Goal: Navigation & Orientation: Go to known website

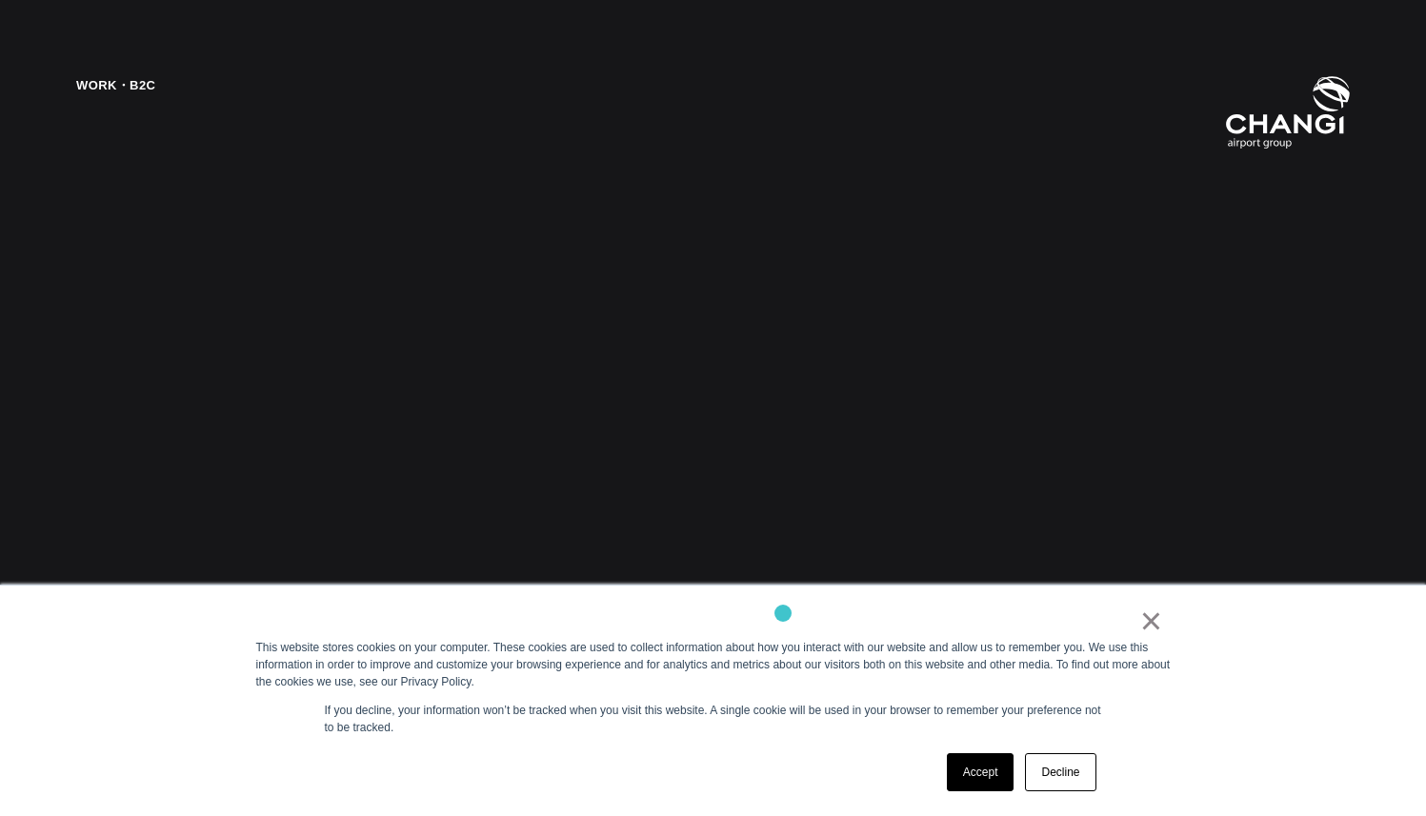
scroll to position [3309, 0]
click at [1149, 630] on link "×" at bounding box center [1151, 620] width 23 height 17
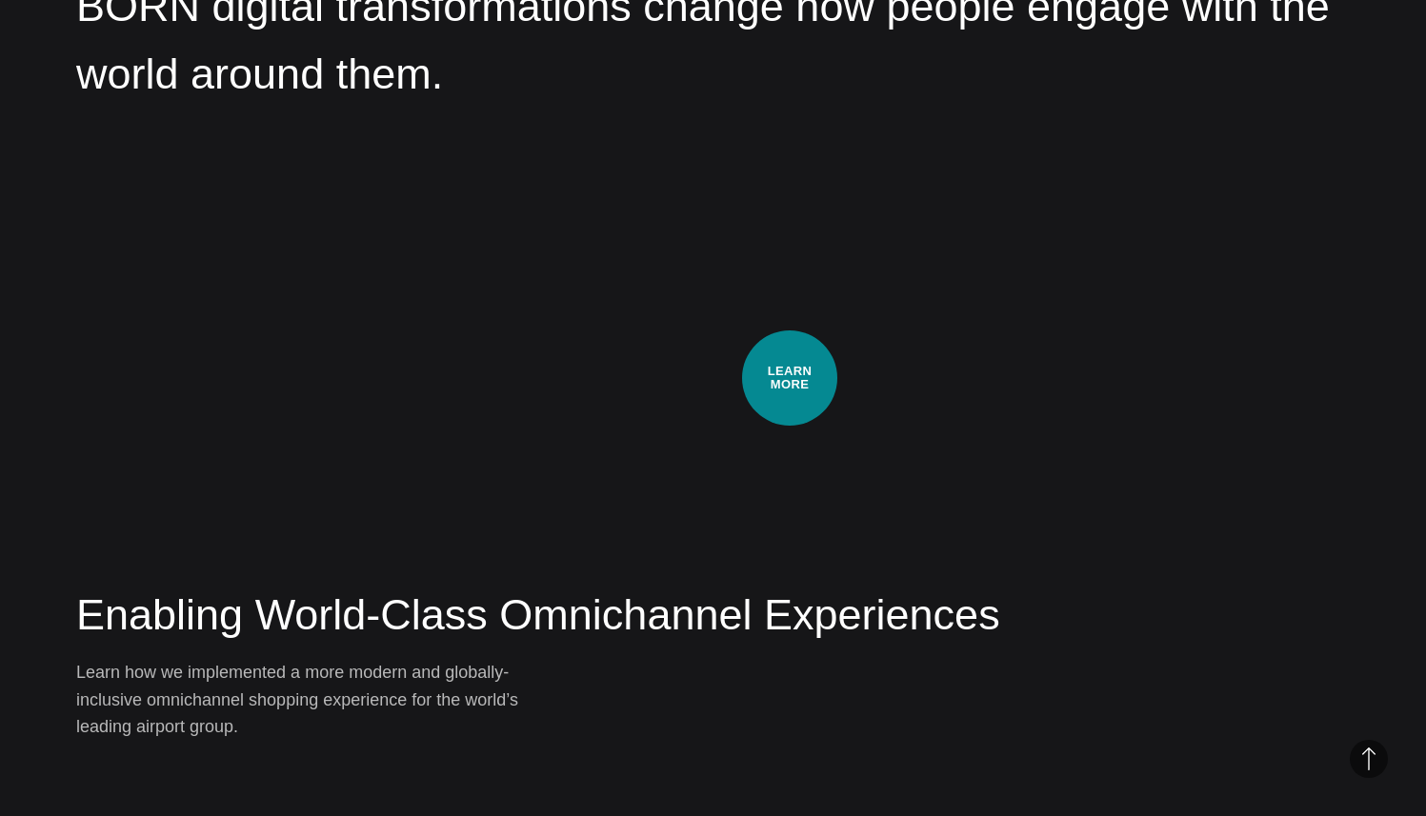
scroll to position [3083, 0]
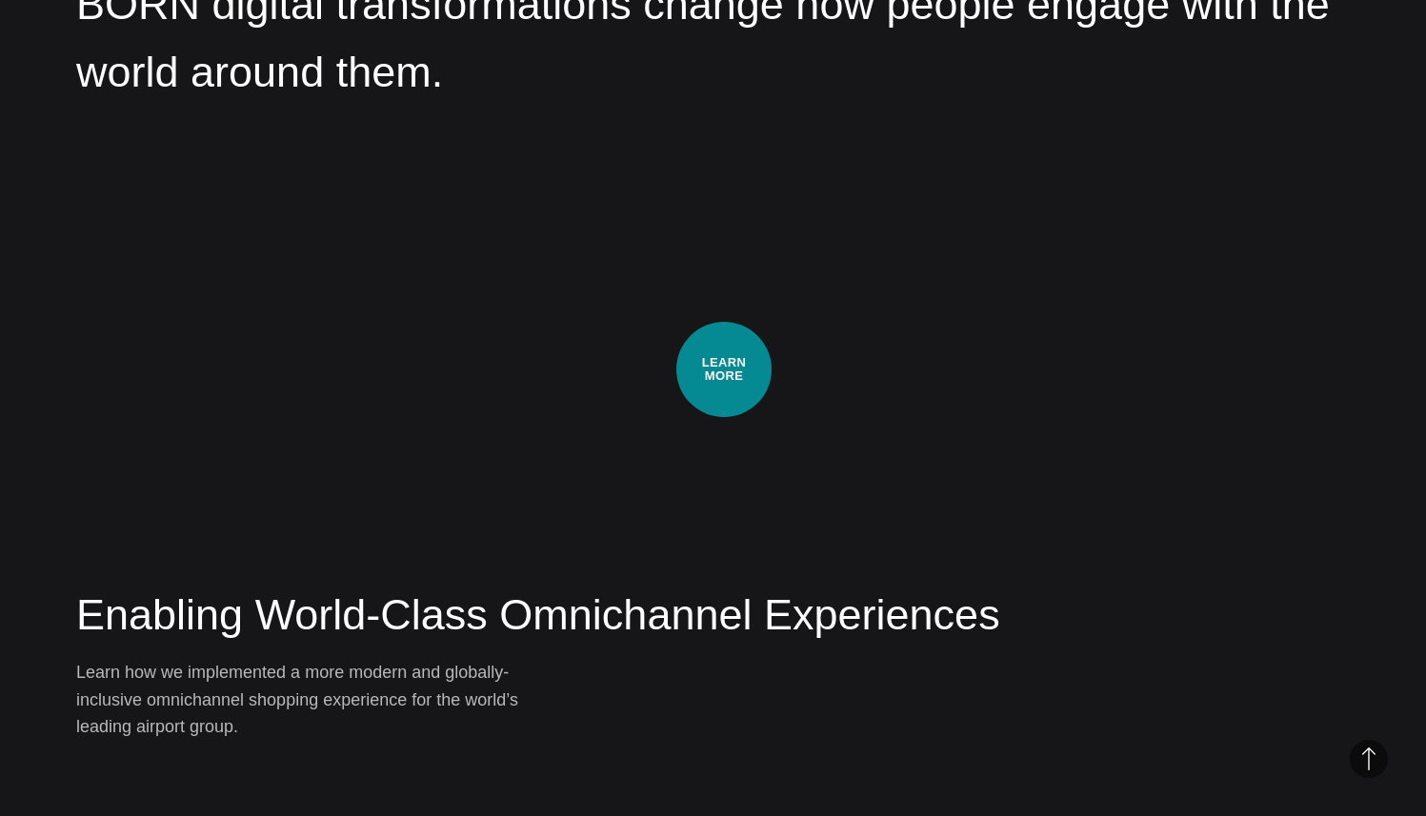
click at [724, 370] on div "Work・B2C Enabling World-Class Omnichannel Experiences Learn how we implemented …" at bounding box center [713, 408] width 1426 height 816
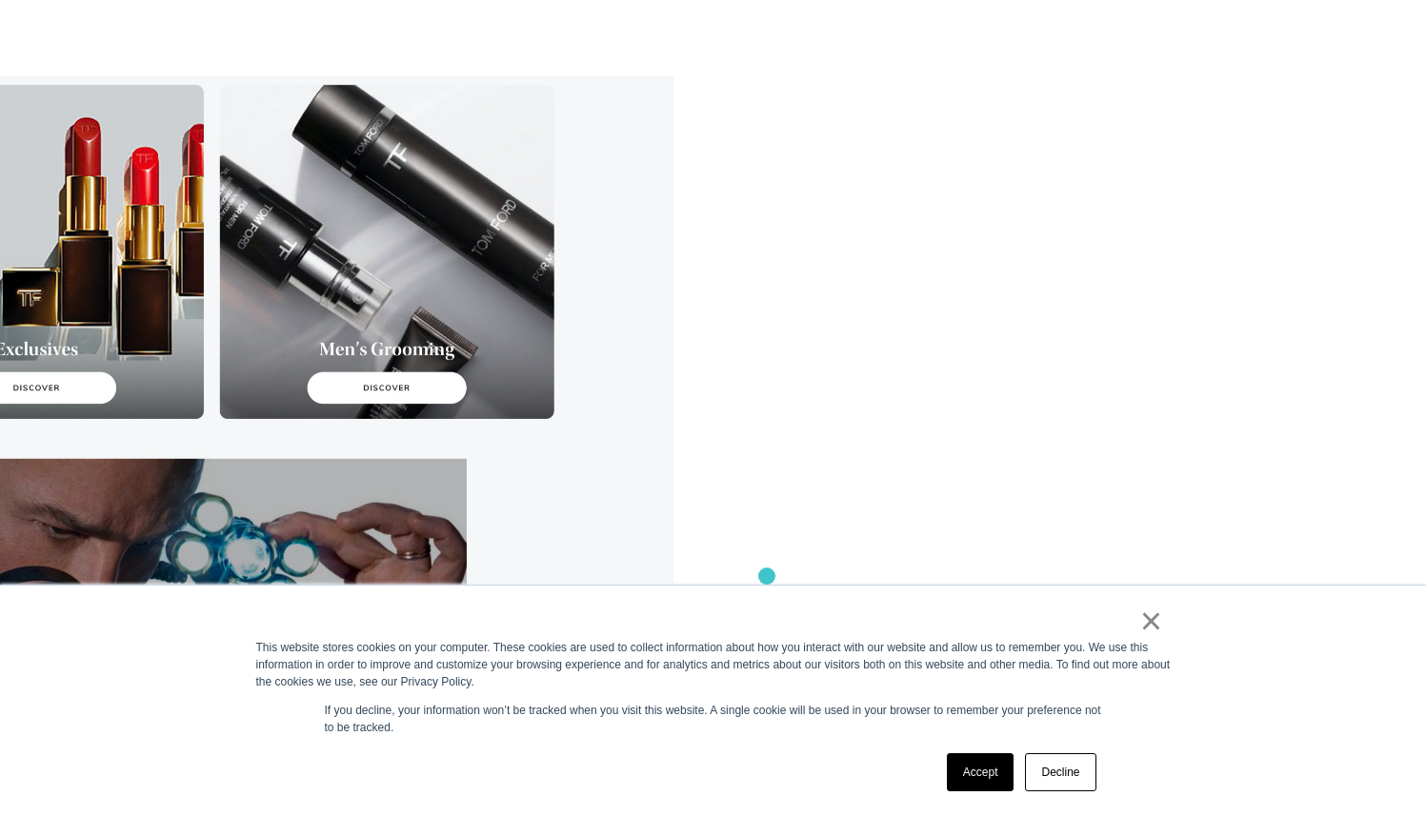
scroll to position [6575, 0]
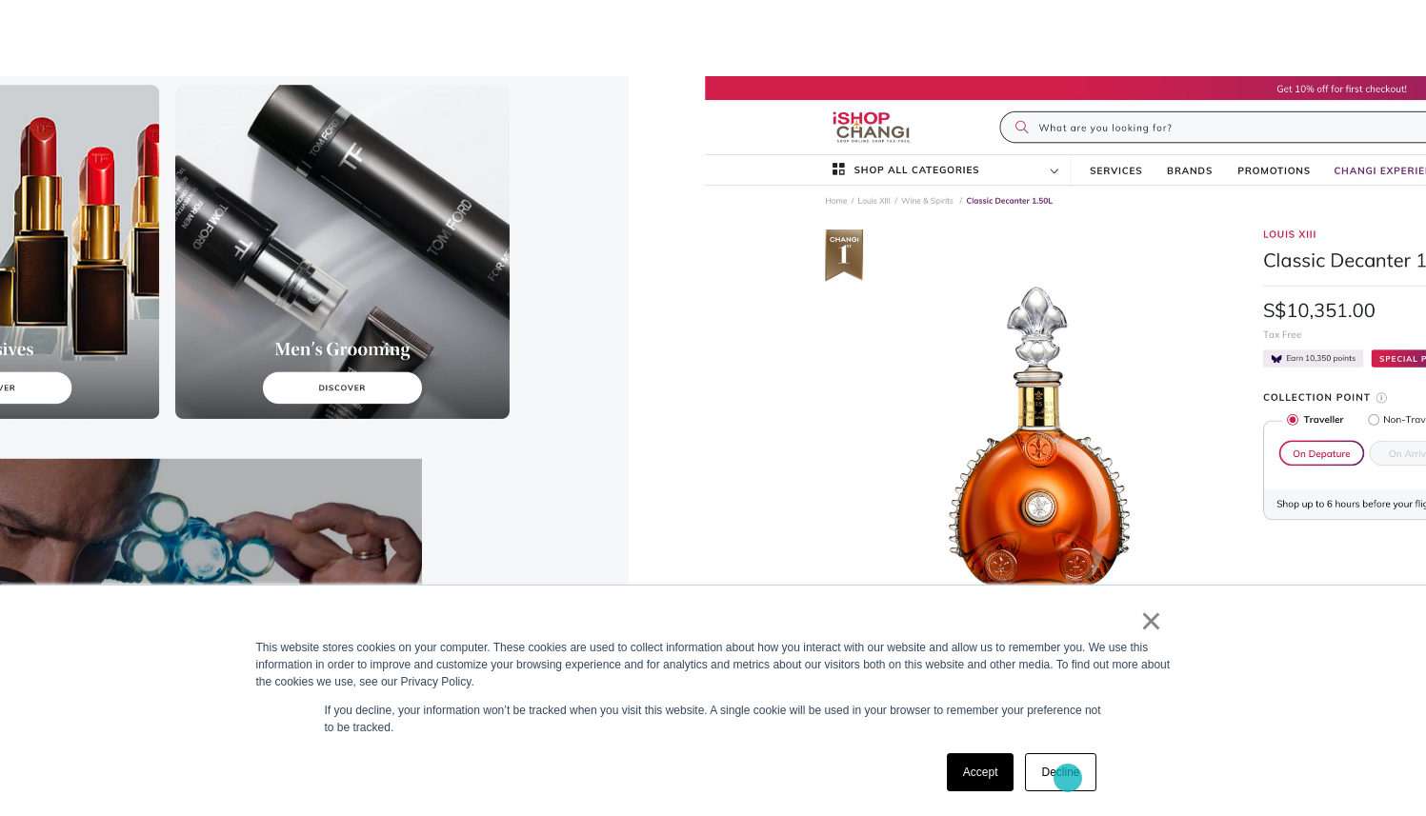
click at [1068, 778] on link "Decline" at bounding box center [1060, 772] width 70 height 38
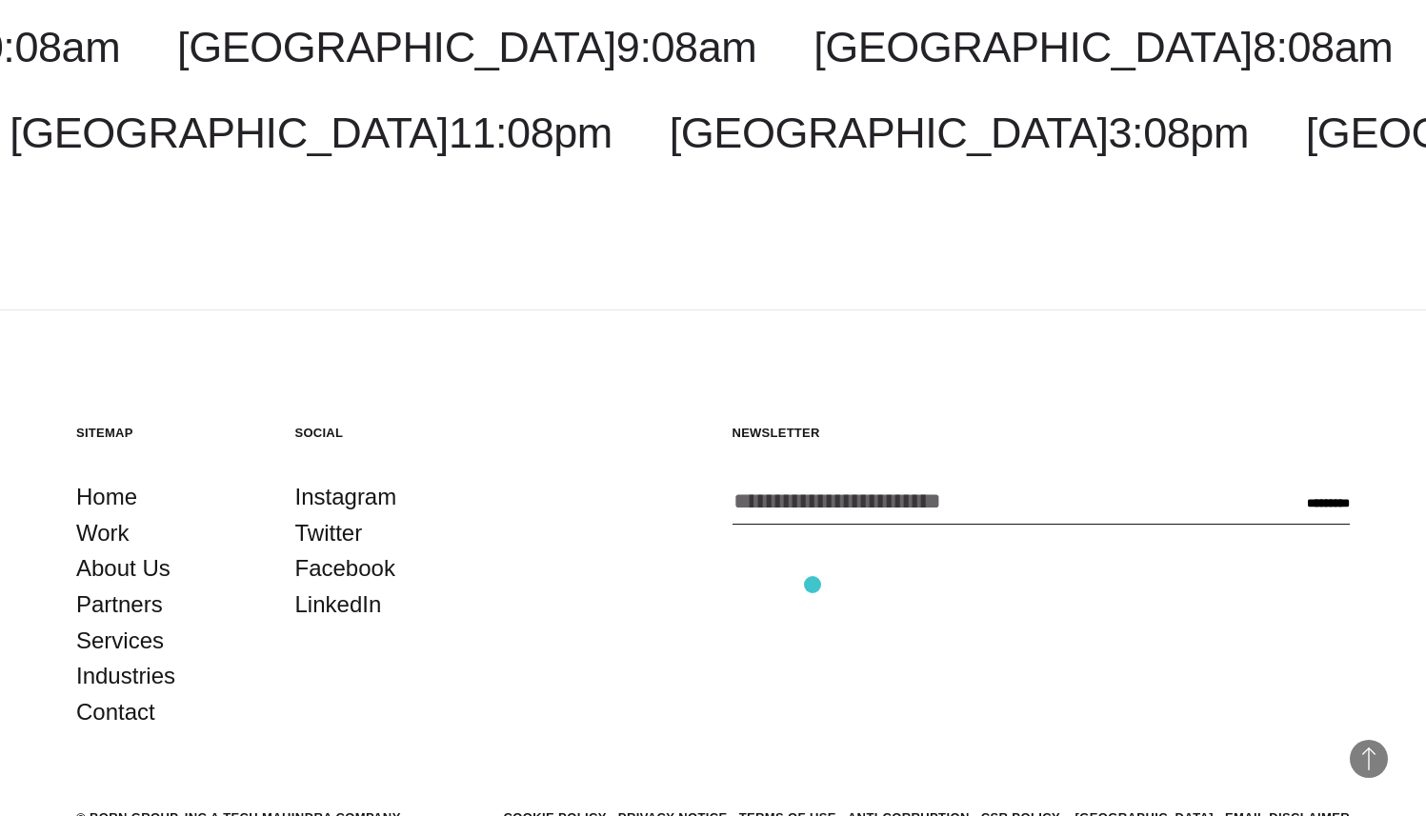
scroll to position [19205, 0]
